Goal: Transaction & Acquisition: Book appointment/travel/reservation

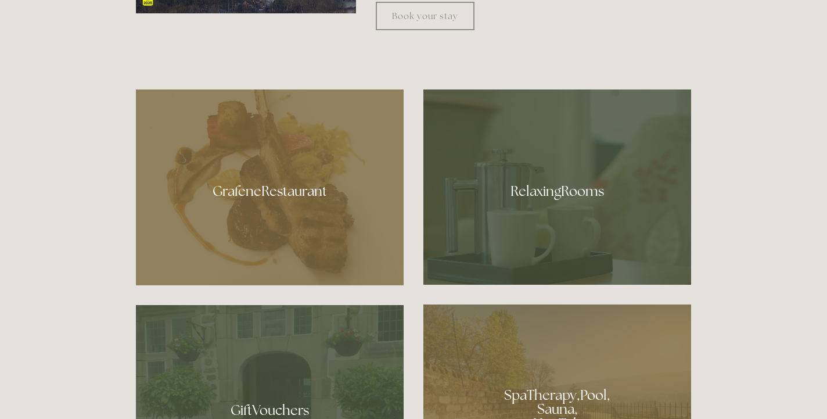
scroll to position [644, 0]
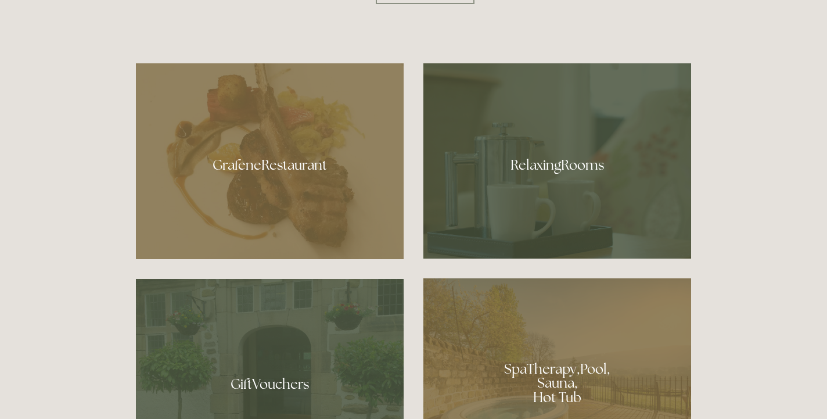
click at [498, 159] on div at bounding box center [557, 160] width 268 height 195
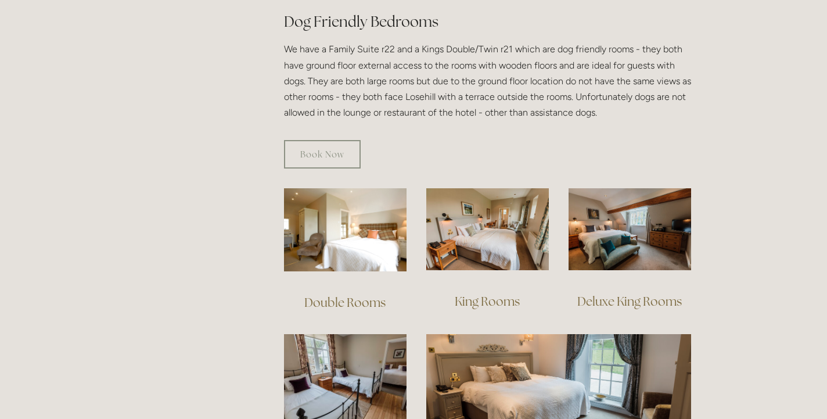
scroll to position [669, 0]
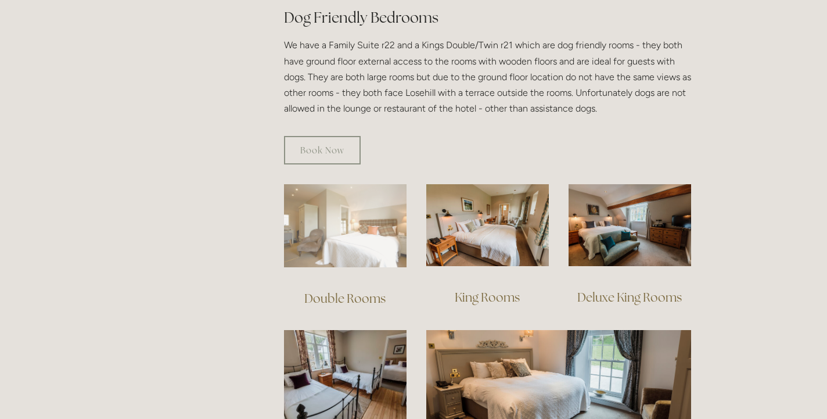
click at [363, 210] on img at bounding box center [345, 225] width 122 height 83
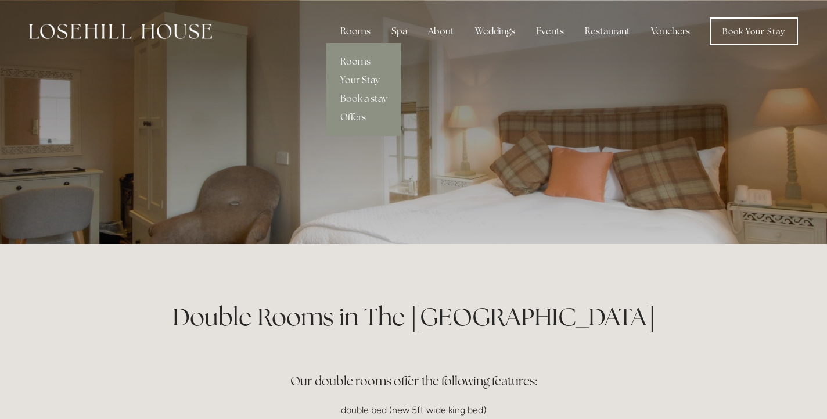
click at [358, 57] on link "Rooms" at bounding box center [363, 61] width 75 height 19
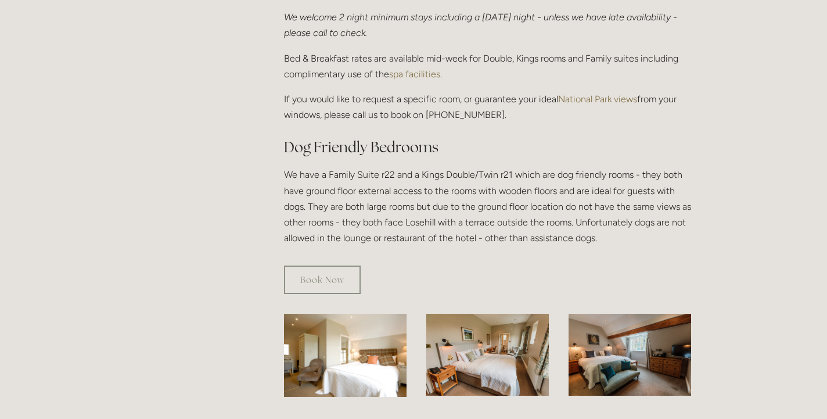
scroll to position [543, 0]
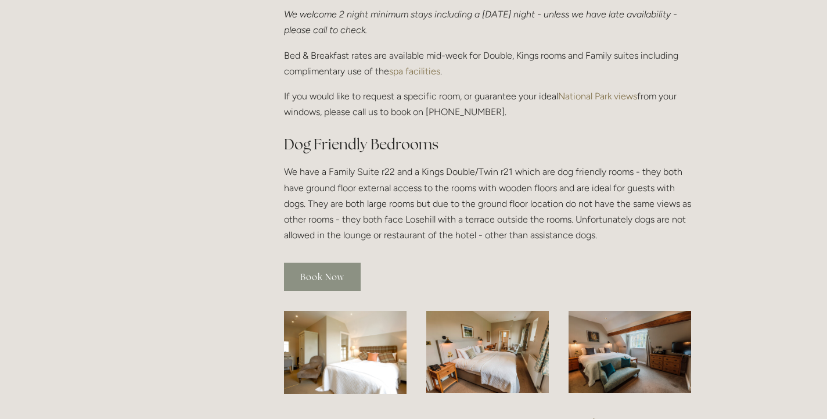
click at [320, 262] on link "Book Now" at bounding box center [322, 276] width 77 height 28
